Goal: Task Accomplishment & Management: Use online tool/utility

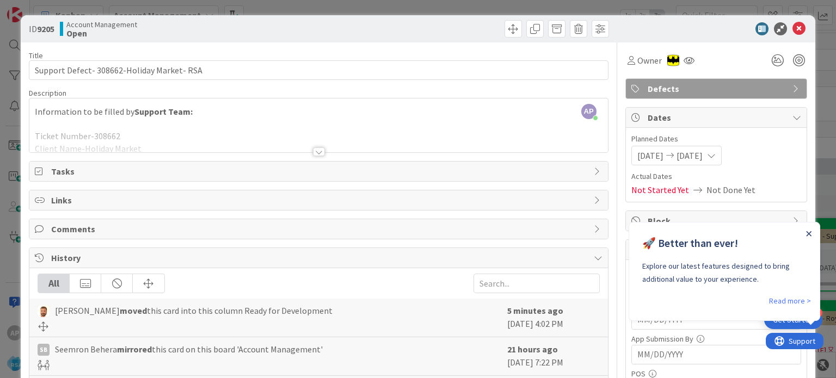
click at [810, 236] on icon "Close Announcement" at bounding box center [808, 233] width 5 height 5
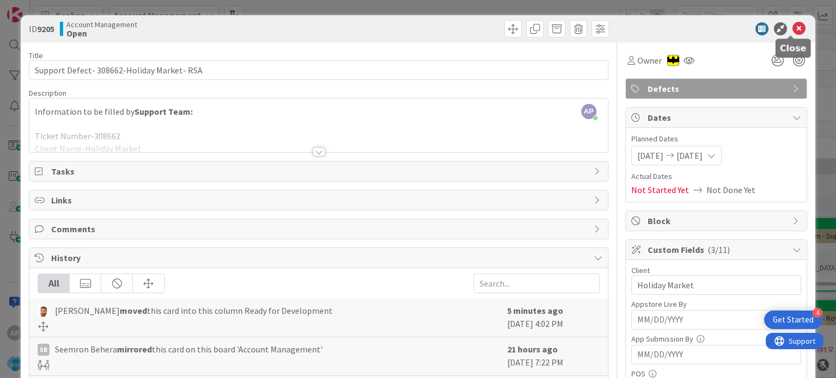
click at [793, 28] on icon at bounding box center [799, 28] width 13 height 13
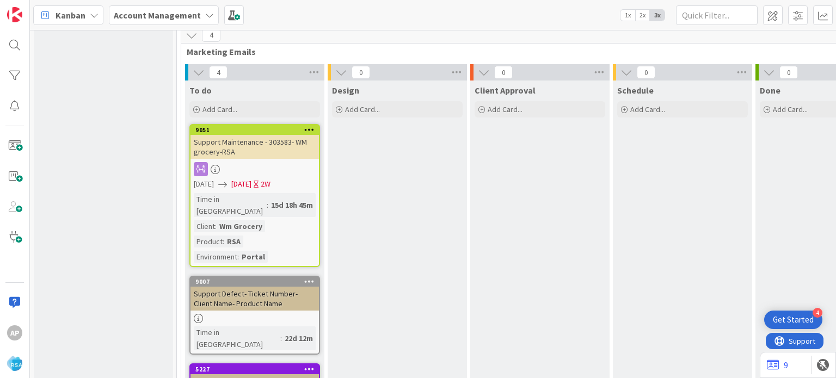
scroll to position [2014, 0]
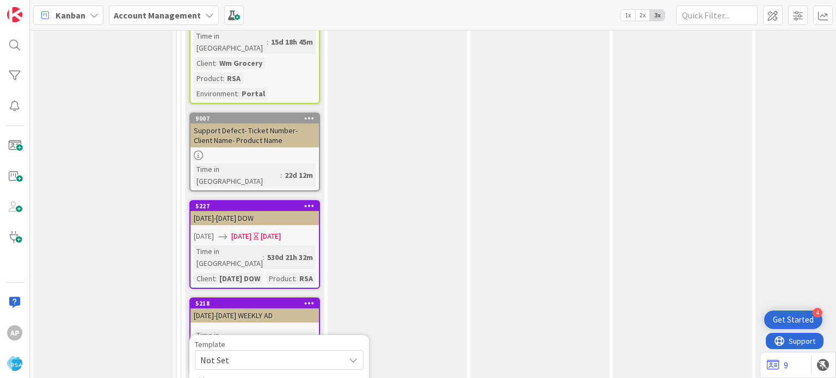
click at [237, 353] on span "Not Set" at bounding box center [268, 360] width 136 height 14
type textarea "x"
type textarea "Support Defect- Ticket Number- Client Name- Product Name"
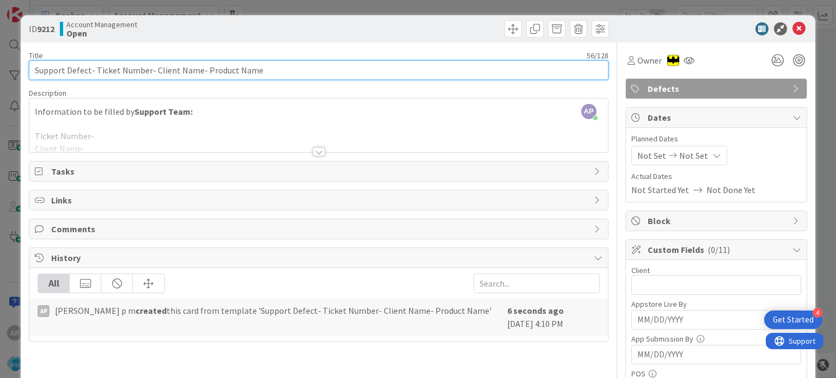
drag, startPoint x: 151, startPoint y: 68, endPoint x: 195, endPoint y: 70, distance: 44.1
click at [195, 70] on input "Support Defect- Ticket Number- Client Name- Product Name" at bounding box center [318, 70] width 579 height 20
paste input "ardenas Markets"
drag, startPoint x: 255, startPoint y: 67, endPoint x: 220, endPoint y: 60, distance: 36.1
click at [220, 60] on input "Support Defect- Ticket Number- [PERSON_NAME] Markets - Product Name" at bounding box center [318, 70] width 579 height 20
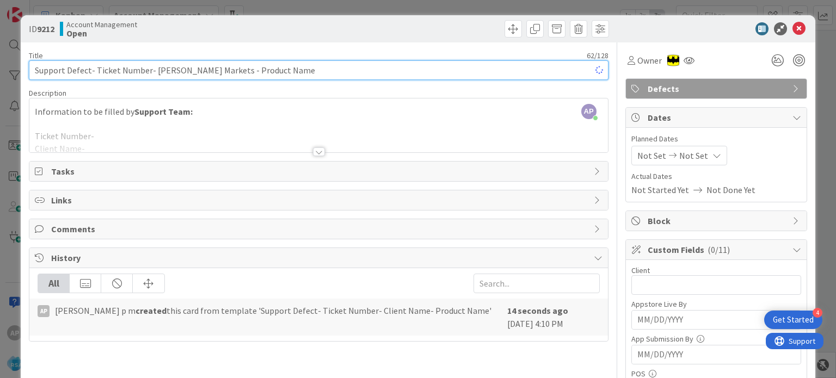
click at [220, 63] on input "Support Defect- Ticket Number- [PERSON_NAME] Markets - Product Name" at bounding box center [318, 70] width 579 height 20
click at [221, 63] on input "Support Defect- Ticket Number- [PERSON_NAME] Markets - Product Name" at bounding box center [318, 70] width 579 height 20
drag, startPoint x: 282, startPoint y: 69, endPoint x: 223, endPoint y: 70, distance: 58.8
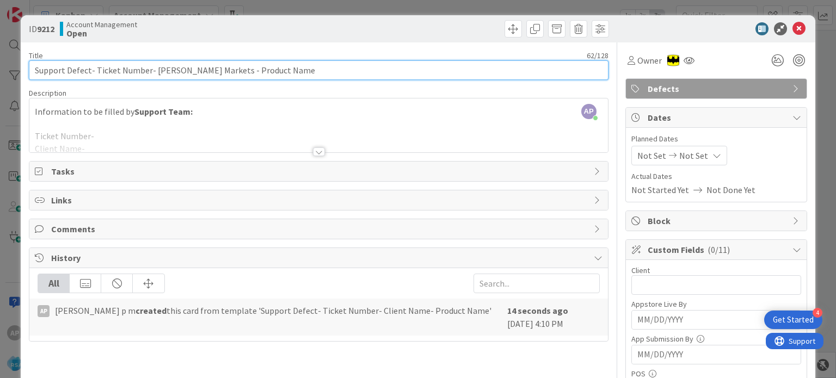
click at [223, 70] on input "Support Defect- Ticket Number- [PERSON_NAME] Markets - Product Name" at bounding box center [318, 70] width 579 height 20
drag, startPoint x: 94, startPoint y: 69, endPoint x: 146, endPoint y: 70, distance: 52.8
click at [146, 70] on input "Support Defect- Ticket Number- [PERSON_NAME] Markets - RSA" at bounding box center [318, 70] width 579 height 20
paste input "#309075"
click at [101, 70] on input "Support Defect- #309075- [PERSON_NAME] Markets - RSA" at bounding box center [318, 70] width 579 height 20
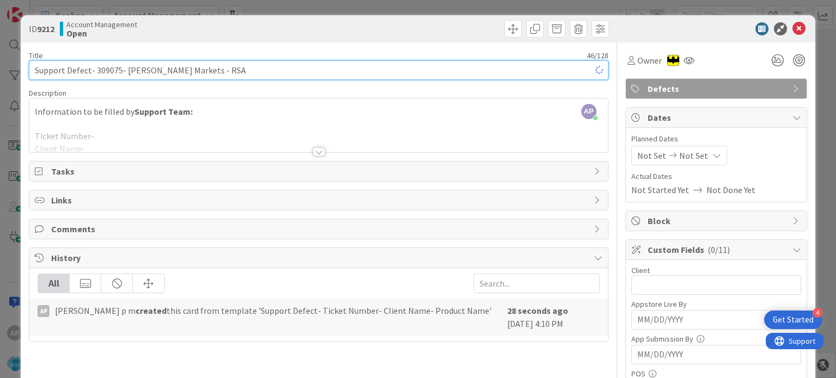
click at [101, 70] on input "Support Defect- 309075- [PERSON_NAME] Markets - RSA" at bounding box center [318, 70] width 579 height 20
type input "Support Defect- 309075- [PERSON_NAME] Markets - RSA"
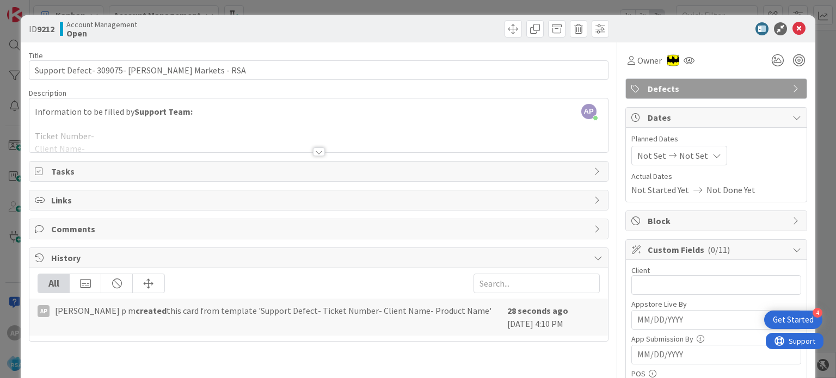
click at [103, 138] on div at bounding box center [318, 139] width 578 height 28
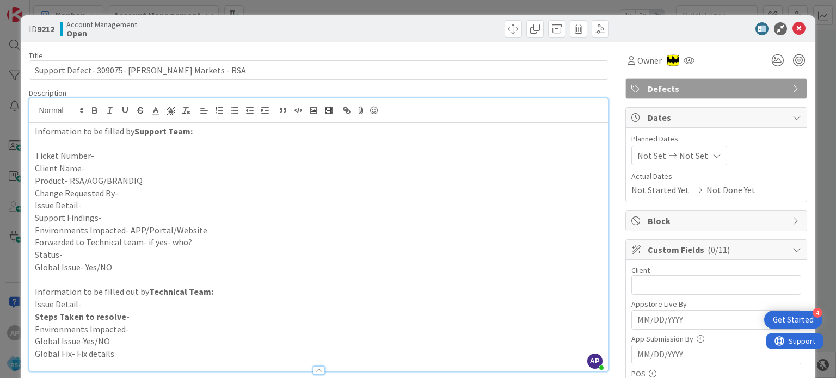
click at [100, 156] on p "Ticket Number-" at bounding box center [318, 156] width 567 height 13
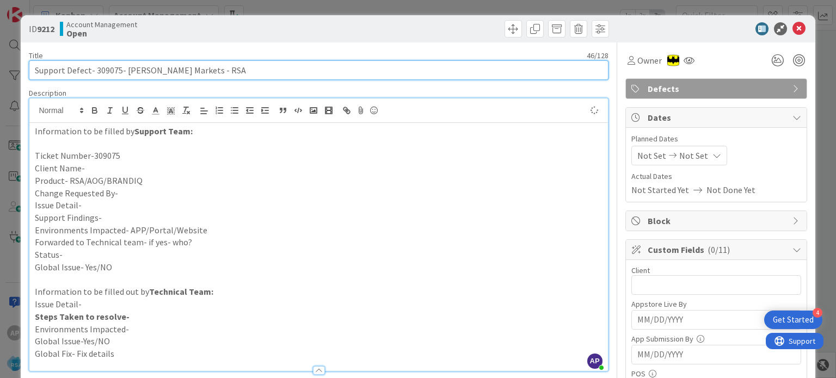
drag, startPoint x: 189, startPoint y: 68, endPoint x: 126, endPoint y: 68, distance: 63.1
click at [126, 68] on input "Support Defect- 309075- [PERSON_NAME] Markets - RSA" at bounding box center [318, 70] width 579 height 20
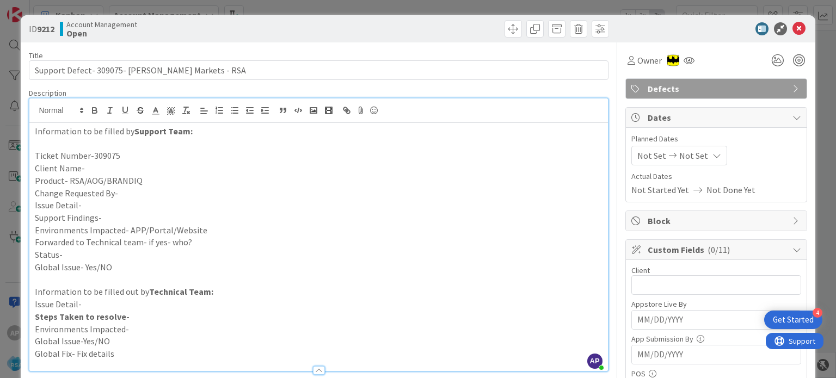
click at [96, 173] on p "Client Name-" at bounding box center [318, 168] width 567 height 13
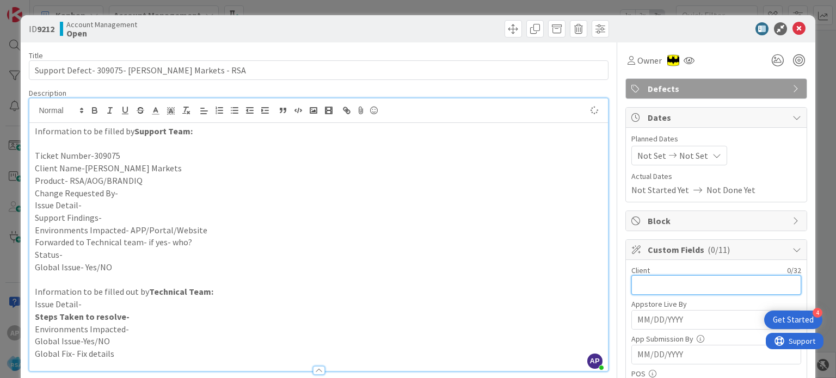
click at [656, 280] on input "text" at bounding box center [716, 285] width 170 height 20
paste input "[PERSON_NAME] Markets"
type input "[PERSON_NAME] Markets"
click at [642, 152] on span "Not Set" at bounding box center [651, 155] width 29 height 13
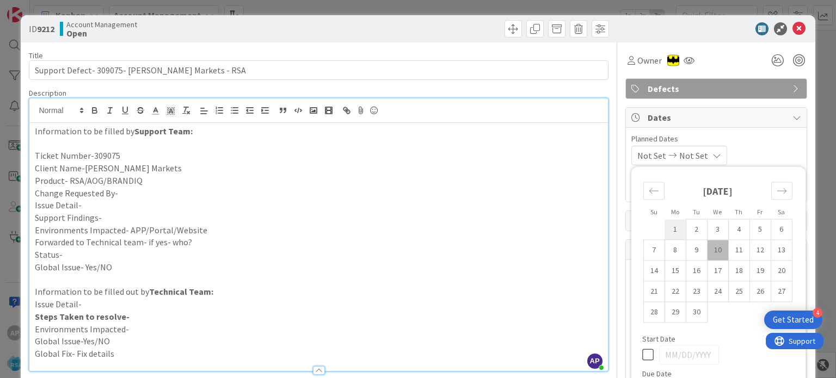
click at [665, 229] on td "1" at bounding box center [675, 229] width 21 height 21
type input "[DATE]"
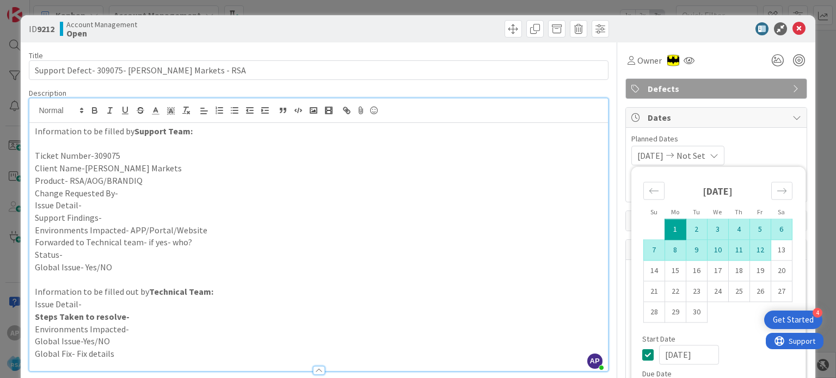
click at [750, 250] on td "12" at bounding box center [760, 250] width 21 height 21
type input "[DATE]"
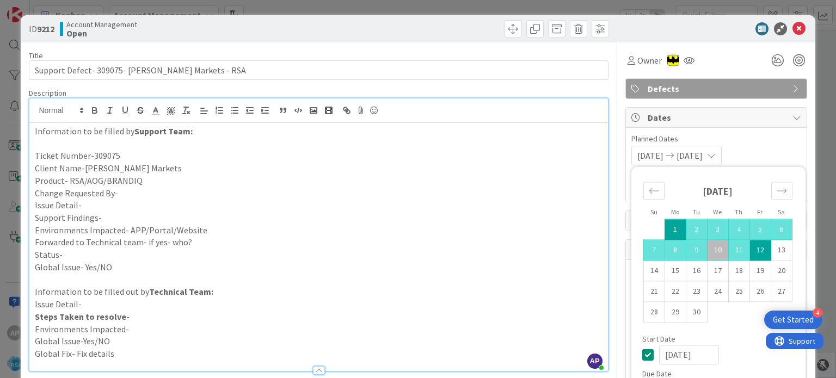
click at [381, 185] on p "Product- RSA/AOG/BRANDIQ" at bounding box center [318, 181] width 567 height 13
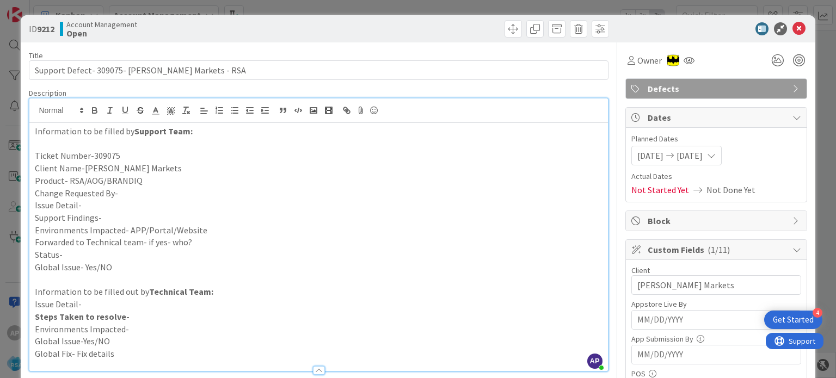
scroll to position [11, 0]
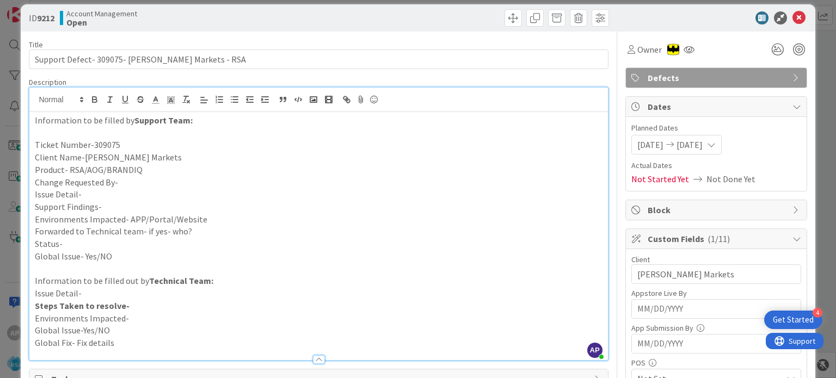
click at [127, 182] on p "Change Requested By-" at bounding box center [318, 182] width 567 height 13
click at [103, 204] on p "Support Findings-" at bounding box center [318, 207] width 567 height 13
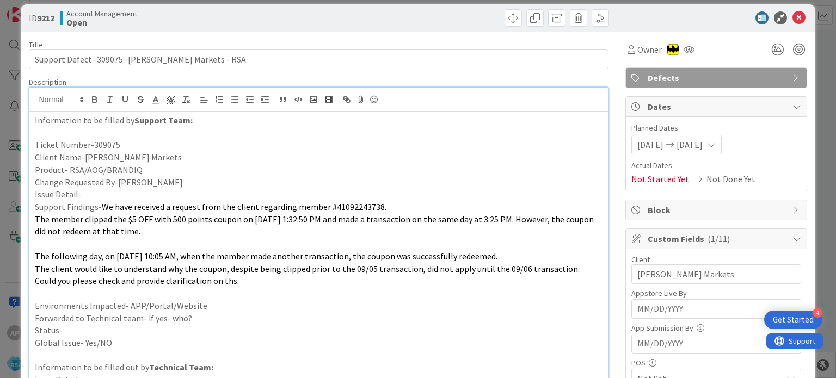
click at [94, 245] on p at bounding box center [318, 244] width 567 height 13
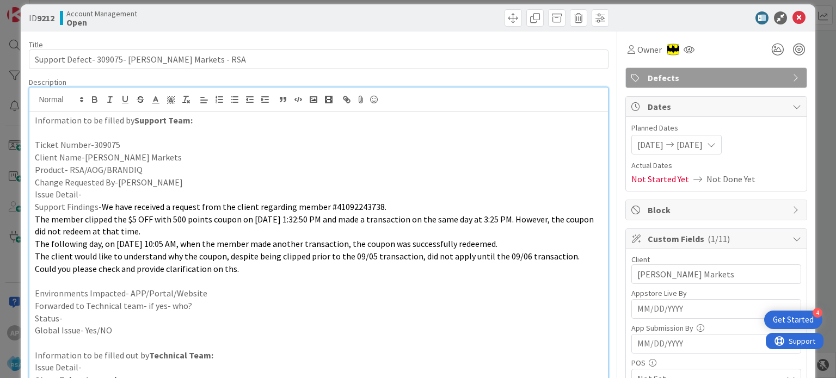
click at [122, 194] on p "Issue Detail-" at bounding box center [318, 194] width 567 height 13
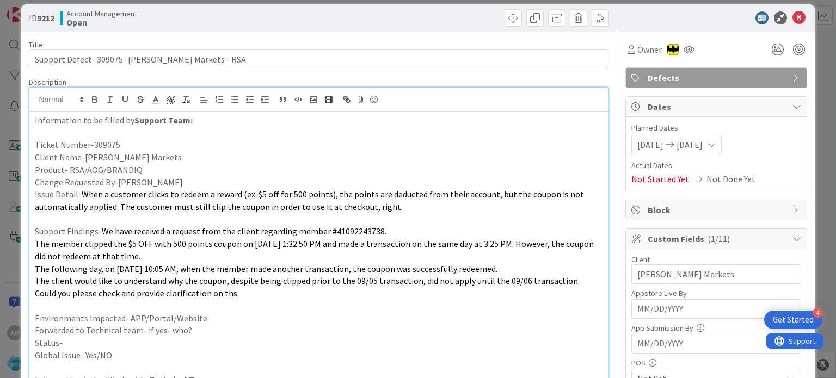
click at [56, 221] on p at bounding box center [318, 219] width 567 height 13
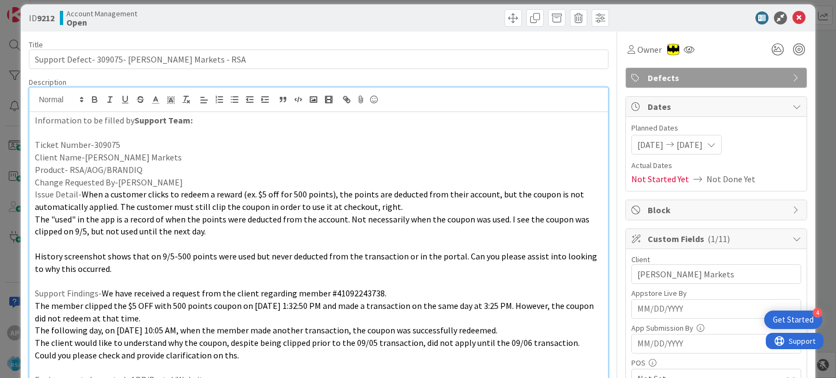
click at [78, 245] on p at bounding box center [318, 244] width 567 height 13
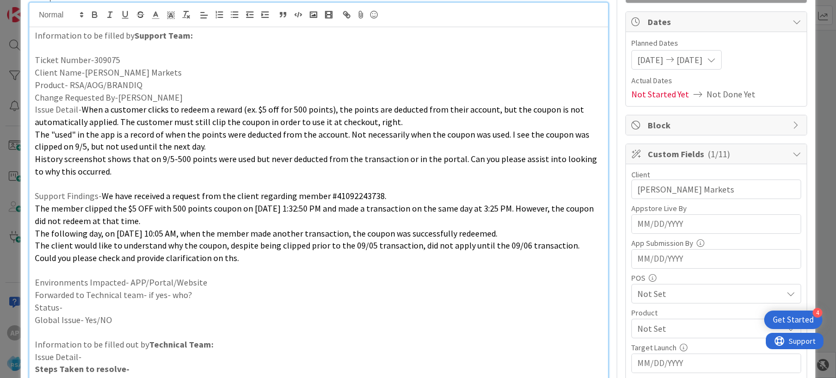
scroll to position [120, 0]
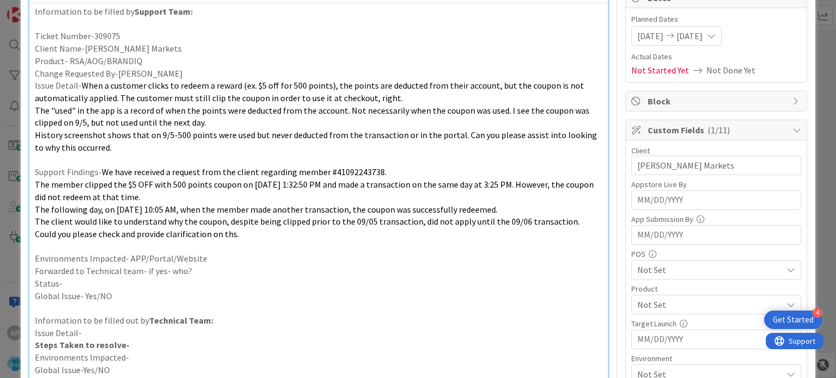
click at [208, 255] on p "Environments Impacted- APP/Portal/Website" at bounding box center [318, 259] width 567 height 13
click at [192, 274] on p "Forwarded to Technical team- if yes- who?" at bounding box center [318, 271] width 567 height 13
click at [164, 280] on p "Status-" at bounding box center [318, 284] width 567 height 13
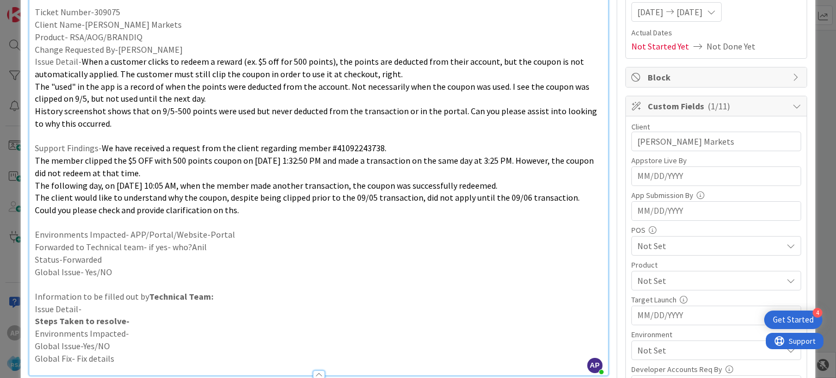
scroll to position [171, 0]
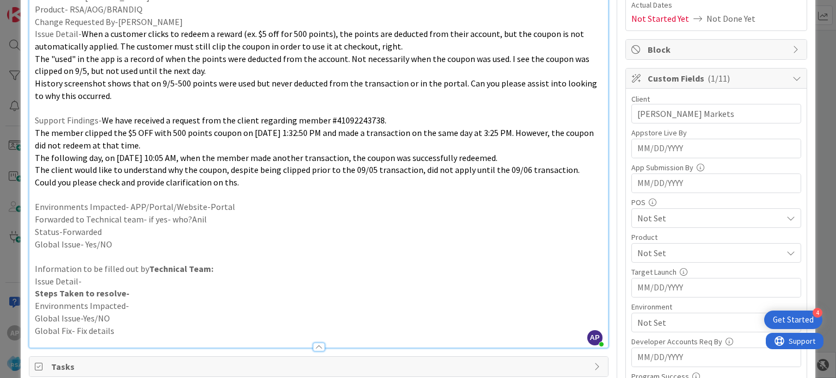
click at [643, 253] on span "Not Set" at bounding box center [709, 253] width 145 height 13
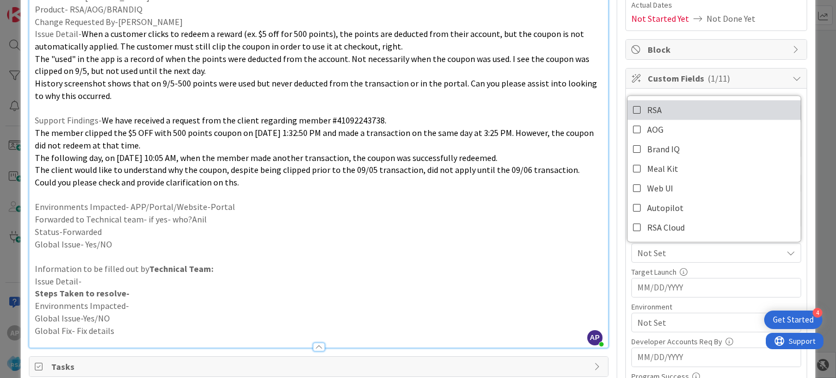
drag, startPoint x: 638, startPoint y: 111, endPoint x: 547, endPoint y: 210, distance: 134.5
click at [638, 111] on link "RSA" at bounding box center [714, 110] width 173 height 20
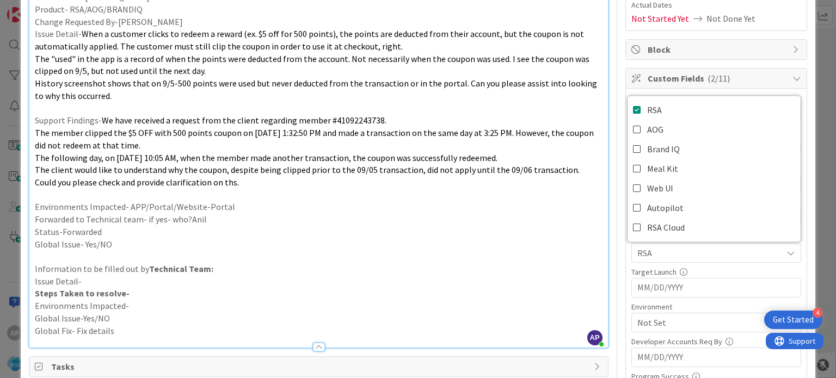
click at [547, 210] on p "Environments Impacted- APP/Portal/Website-Portal" at bounding box center [318, 207] width 567 height 13
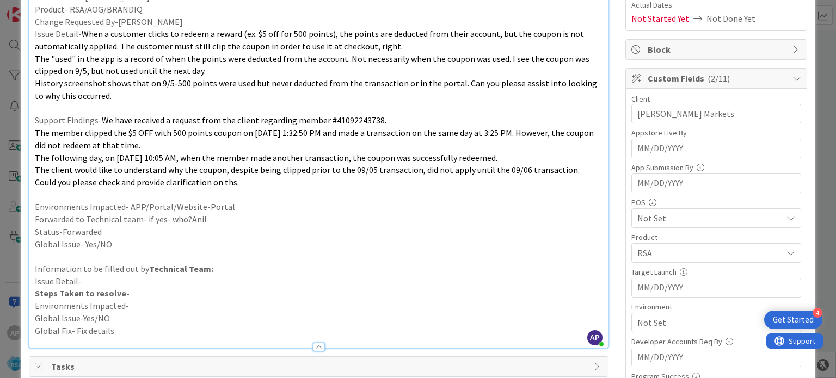
click at [659, 320] on span "Not Set" at bounding box center [709, 322] width 145 height 13
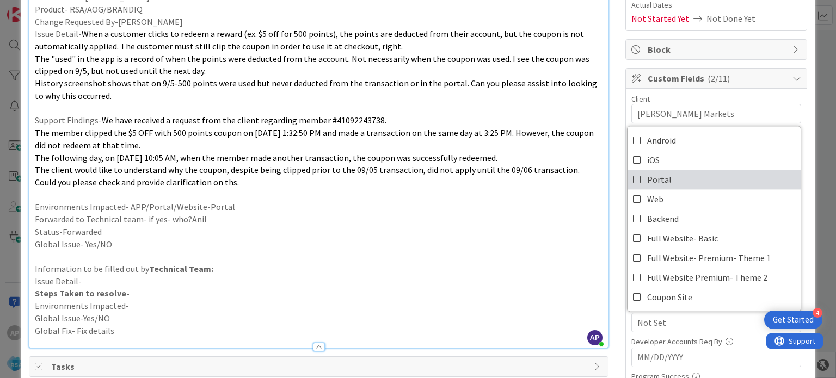
click at [635, 181] on link "Portal" at bounding box center [714, 180] width 173 height 20
click at [526, 206] on p "Environments Impacted- APP/Portal/Website-Portal" at bounding box center [318, 207] width 567 height 13
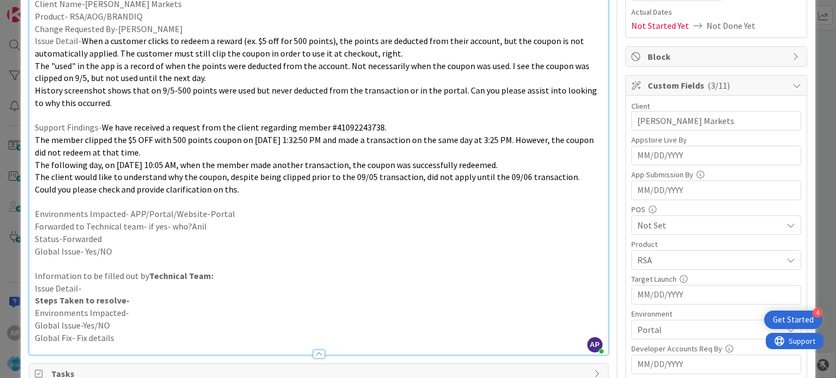
scroll to position [0, 0]
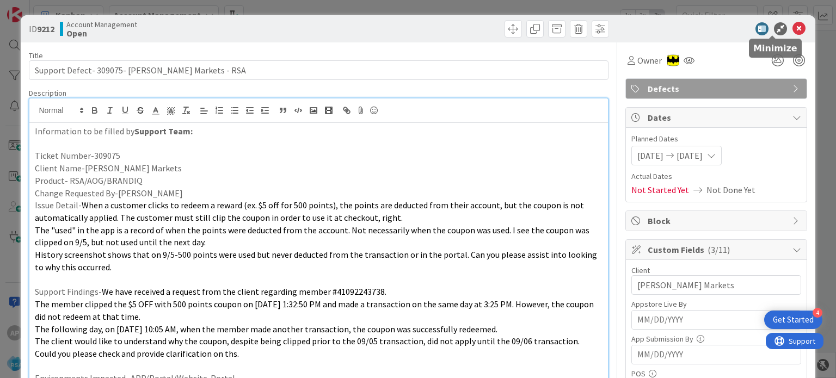
click at [793, 24] on icon at bounding box center [799, 28] width 13 height 13
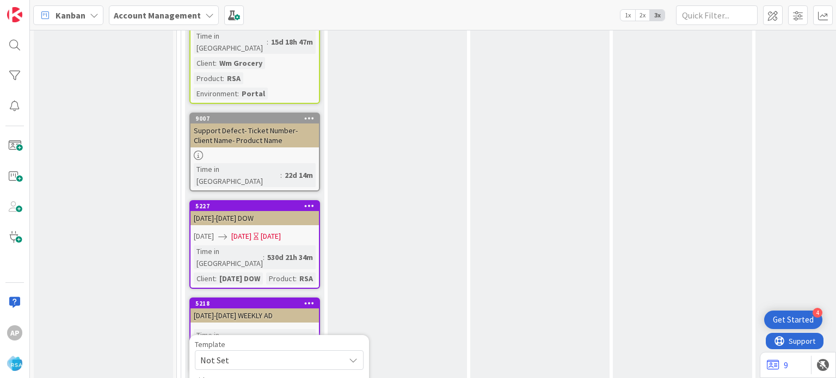
click at [219, 353] on span "Not Set" at bounding box center [268, 360] width 136 height 14
type textarea "x"
type textarea "Support Maintenance - Ticket Number-"
drag, startPoint x: 320, startPoint y: 242, endPoint x: 235, endPoint y: 265, distance: 87.9
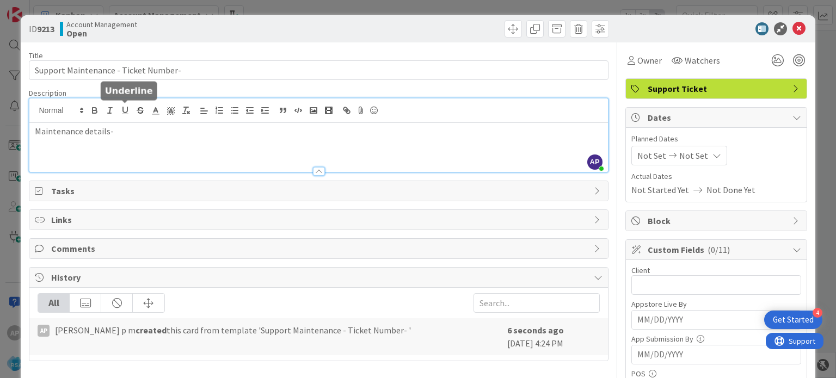
click at [119, 106] on div "AP [PERSON_NAME] p m just joined Maintenance details-" at bounding box center [318, 135] width 578 height 73
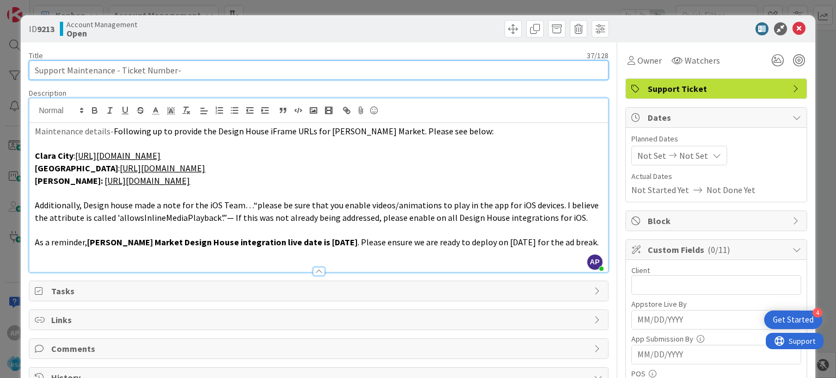
drag, startPoint x: 120, startPoint y: 69, endPoint x: 171, endPoint y: 72, distance: 51.8
click at [171, 72] on input "Support Maintenance - Ticket Number-" at bounding box center [318, 70] width 579 height 20
paste input "#309039"
click at [170, 69] on input "Support Maintenance - #309039-" at bounding box center [318, 70] width 579 height 20
type input "Support Maintenance - #309039- [PERSON_NAME] MArket-RSA"
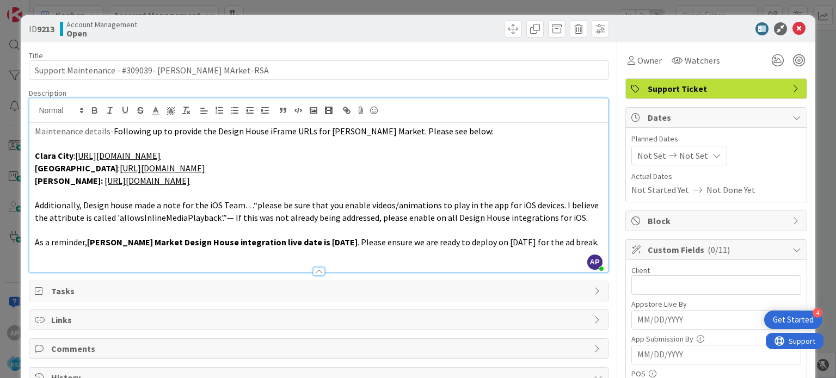
click at [639, 157] on span "Not Set" at bounding box center [651, 155] width 29 height 13
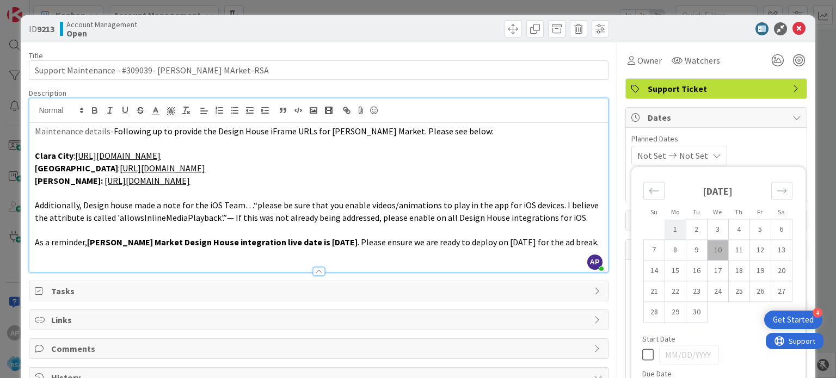
click at [667, 230] on td "1" at bounding box center [675, 229] width 21 height 21
type input "[DATE]"
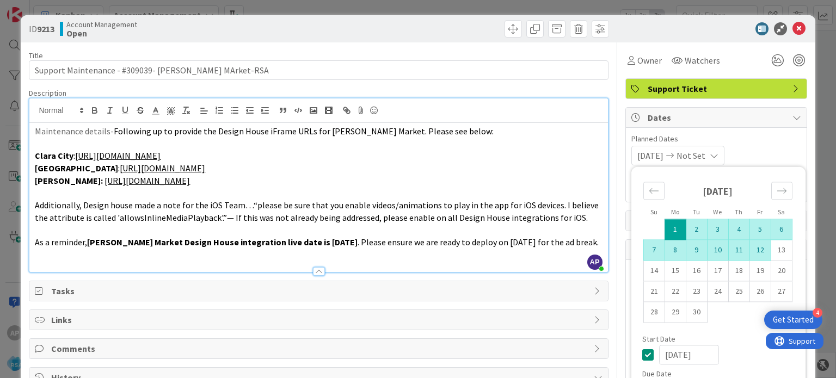
click at [760, 252] on td "12" at bounding box center [760, 250] width 21 height 21
type input "[DATE]"
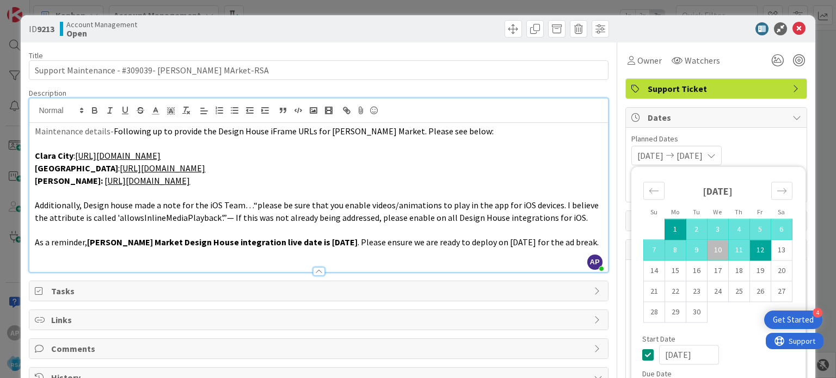
click at [494, 132] on p "Maintenance details- Following up to provide the Design House iFrame URLs for […" at bounding box center [318, 131] width 567 height 13
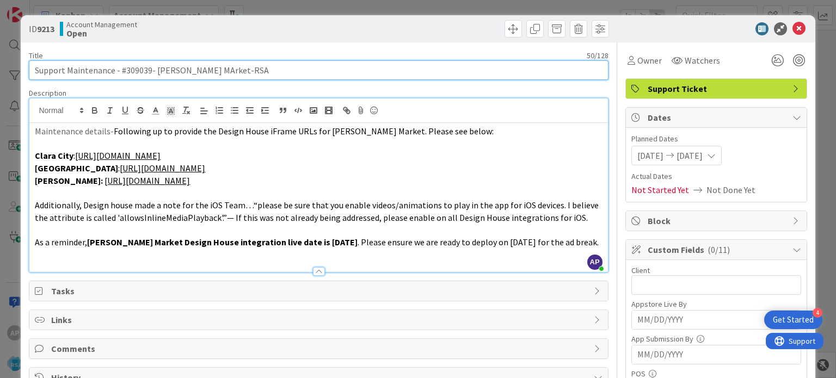
drag, startPoint x: 155, startPoint y: 67, endPoint x: 229, endPoint y: 73, distance: 74.3
click at [229, 73] on input "Support Maintenance - #309039- [PERSON_NAME] MArket-RSA" at bounding box center [318, 70] width 579 height 20
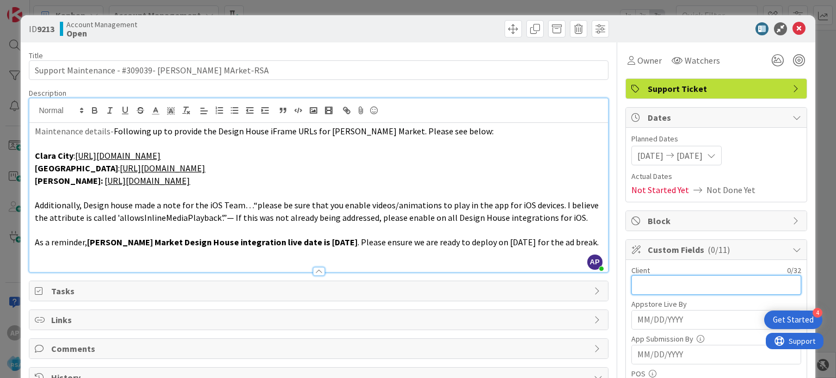
click at [666, 287] on input "text" at bounding box center [716, 285] width 170 height 20
paste input "[PERSON_NAME] MArket-RSA"
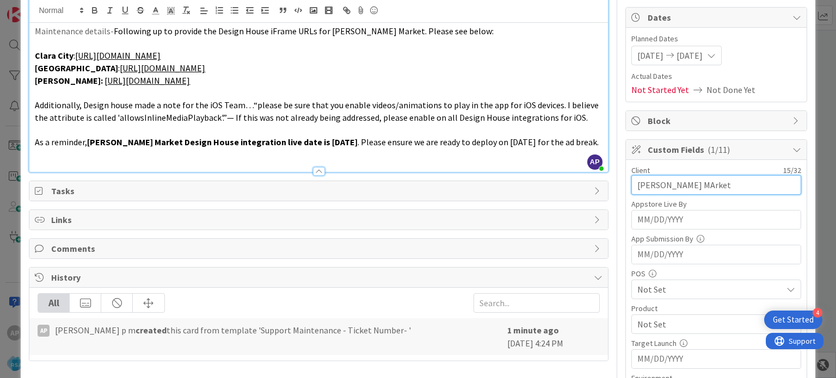
scroll to position [179, 0]
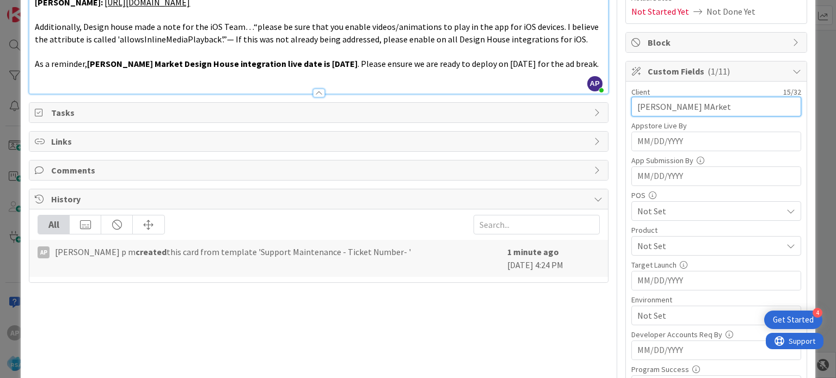
type input "[PERSON_NAME] MArket"
click at [657, 249] on span "Not Set" at bounding box center [709, 246] width 145 height 13
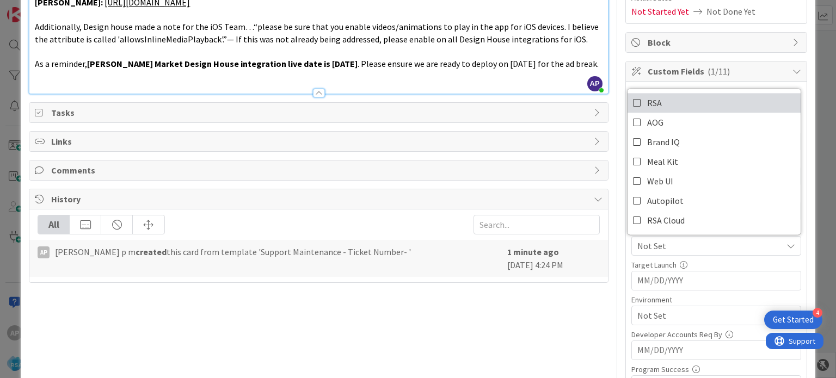
click at [633, 96] on icon at bounding box center [637, 103] width 9 height 16
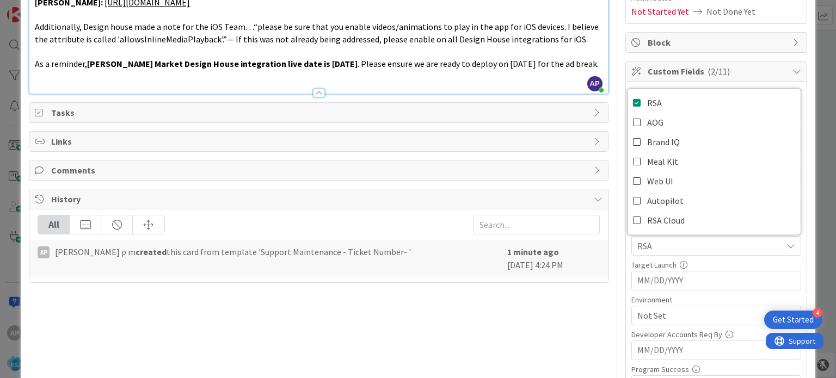
click at [547, 284] on div "Title 50 / 128 Support Maintenance - #309039- [PERSON_NAME] MArket-RSA Descript…" at bounding box center [318, 229] width 579 height 731
click at [651, 316] on span "Not Set" at bounding box center [709, 315] width 145 height 13
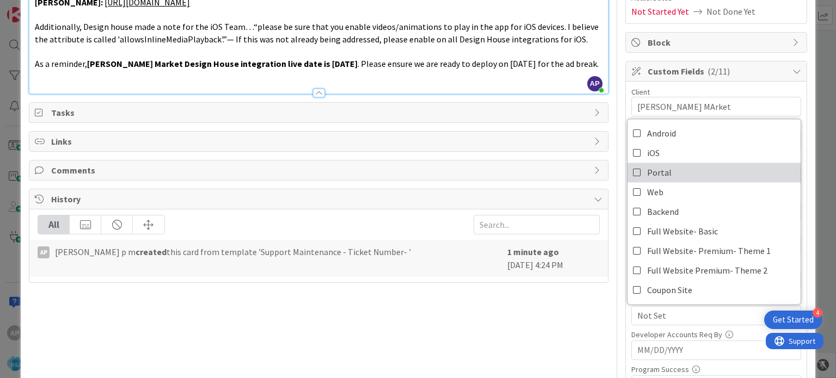
click at [634, 173] on link "Portal" at bounding box center [714, 173] width 173 height 20
click at [575, 303] on div "Title 50 / 128 Support Maintenance - #309039- [PERSON_NAME] MArket-RSA Descript…" at bounding box center [318, 229] width 579 height 731
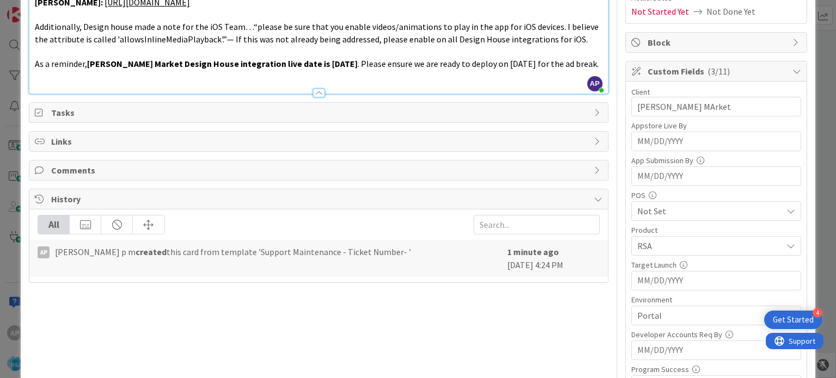
click at [651, 315] on span "Portal" at bounding box center [709, 315] width 145 height 13
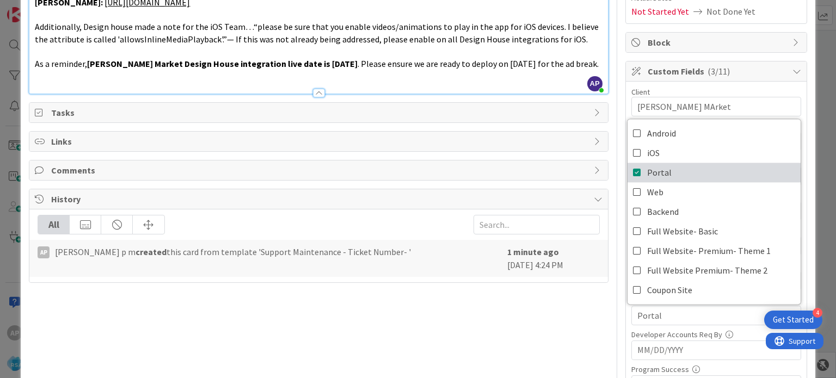
click at [633, 174] on icon at bounding box center [637, 172] width 9 height 16
click at [633, 148] on icon at bounding box center [637, 153] width 9 height 16
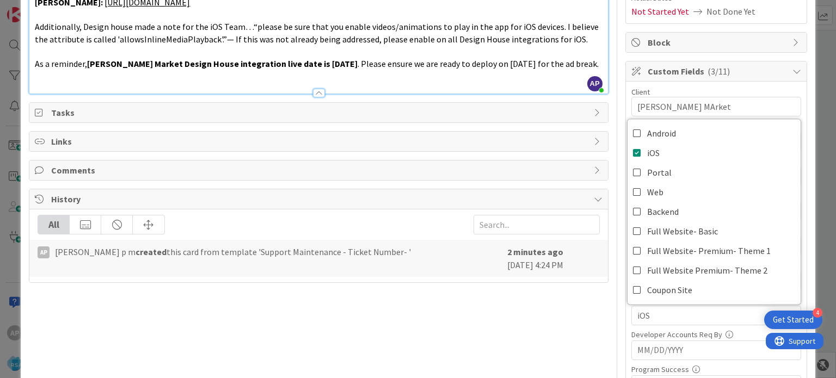
scroll to position [0, 0]
